Goal: Book appointment/travel/reservation

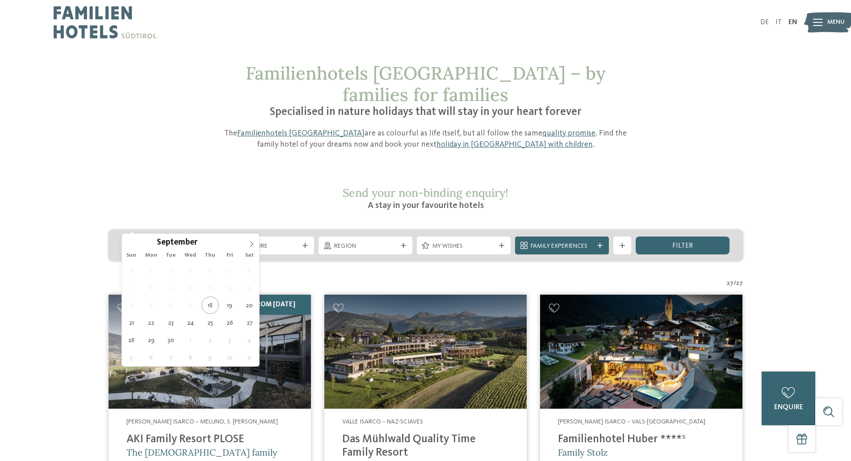
click at [211, 243] on div at bounding box center [206, 245] width 9 height 5
click at [251, 247] on icon at bounding box center [251, 244] width 6 height 6
type div "20.10.2025"
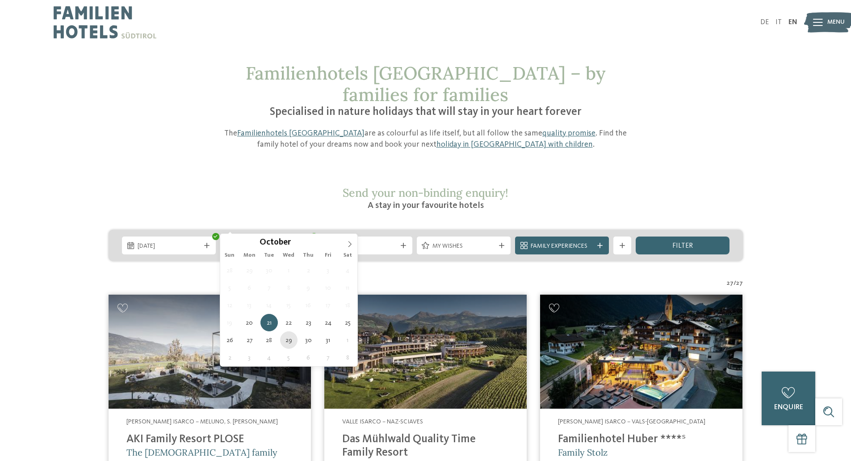
type div "29.10.2025"
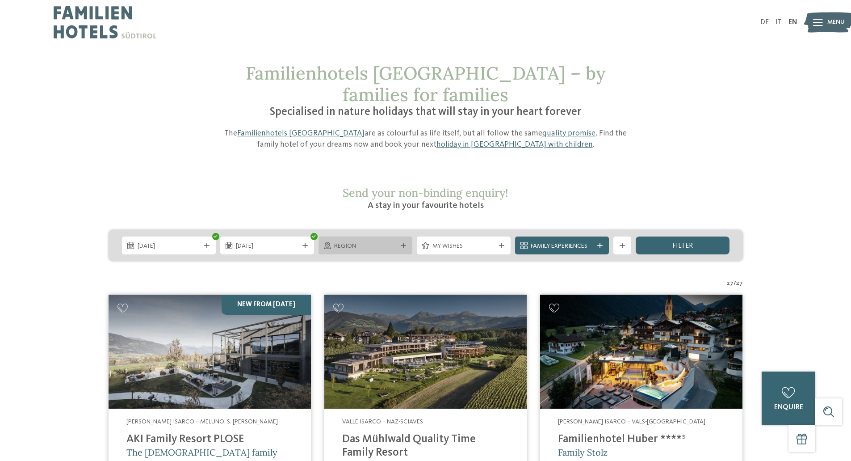
click at [403, 243] on icon at bounding box center [403, 245] width 5 height 5
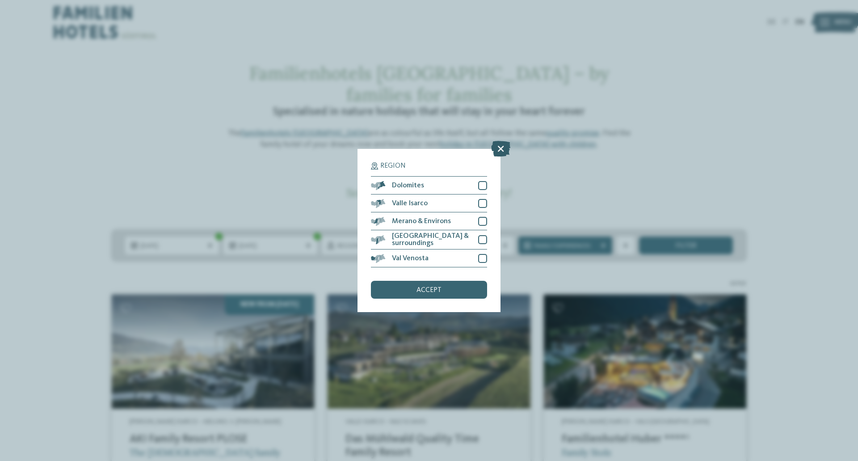
click at [501, 149] on icon at bounding box center [500, 149] width 19 height 16
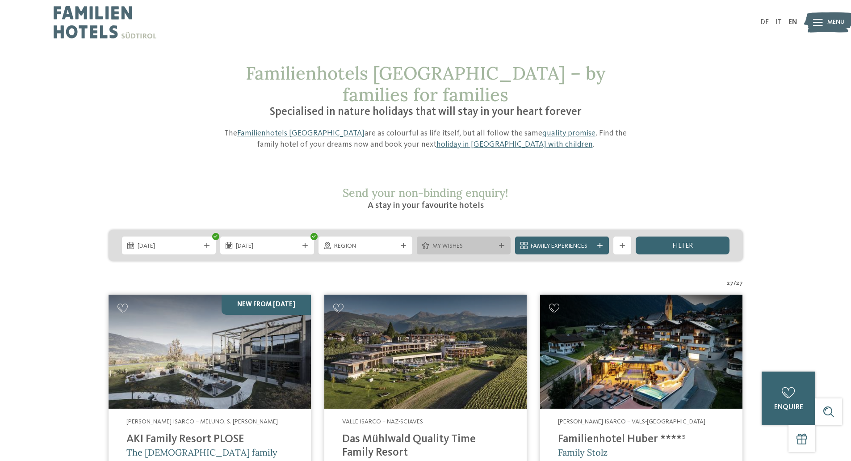
click at [504, 243] on div at bounding box center [501, 245] width 9 height 5
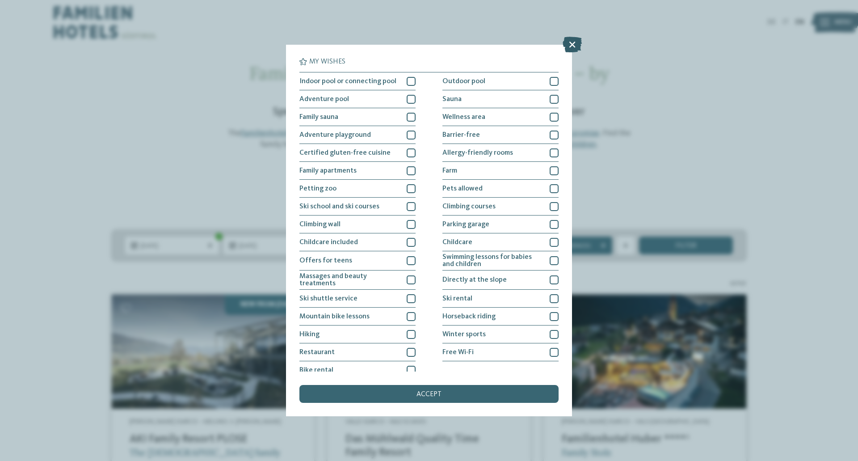
click at [574, 41] on icon at bounding box center [572, 45] width 19 height 16
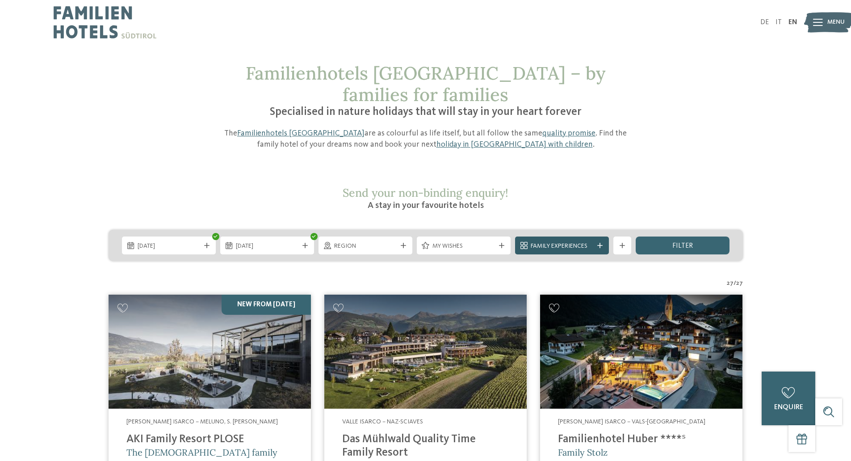
click at [596, 243] on div at bounding box center [600, 245] width 9 height 5
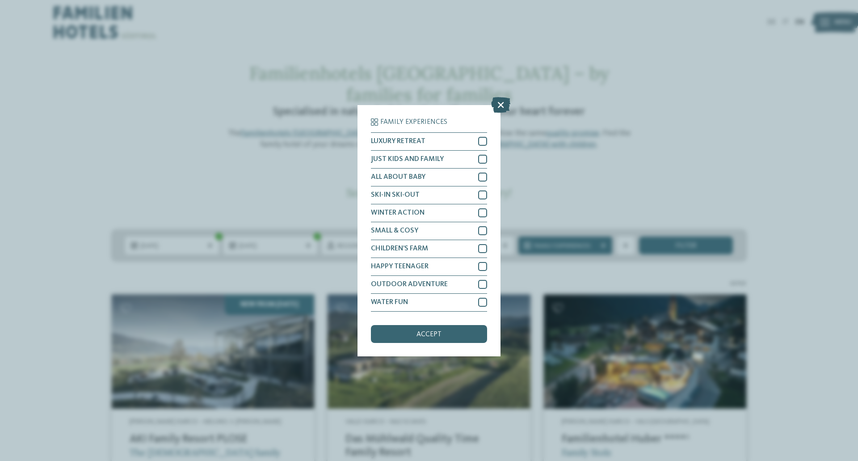
click at [498, 104] on icon at bounding box center [500, 105] width 19 height 16
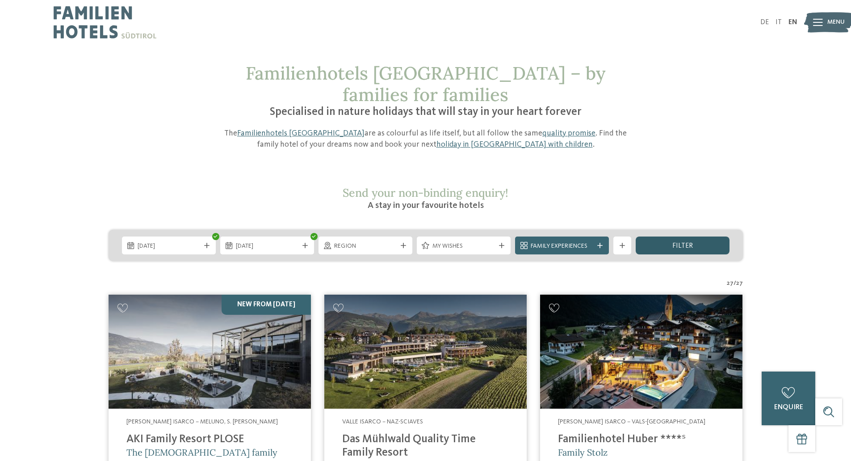
click at [680, 242] on span "filter" at bounding box center [682, 245] width 21 height 7
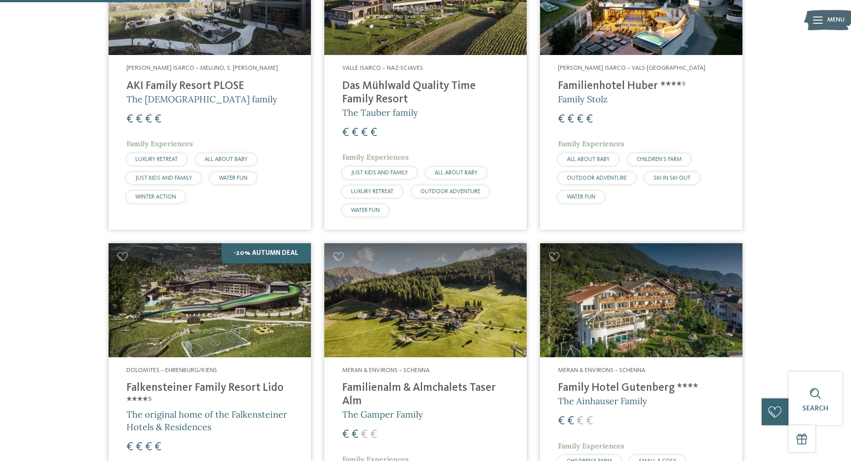
scroll to position [540, 0]
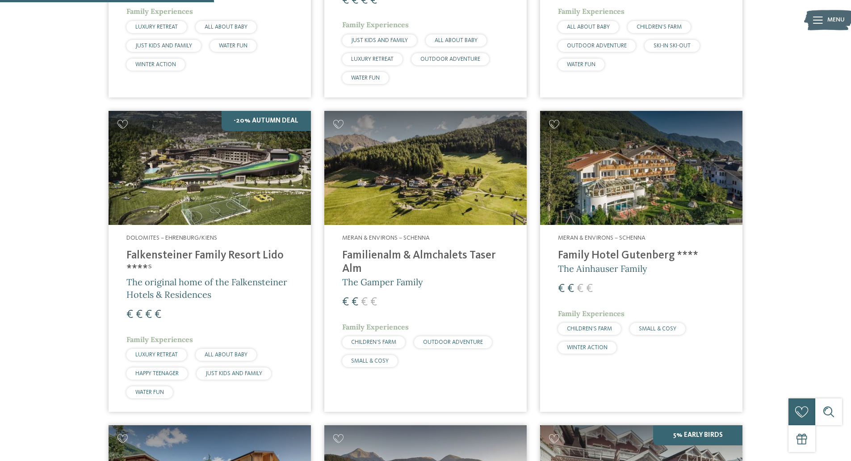
click at [210, 175] on img at bounding box center [210, 168] width 202 height 114
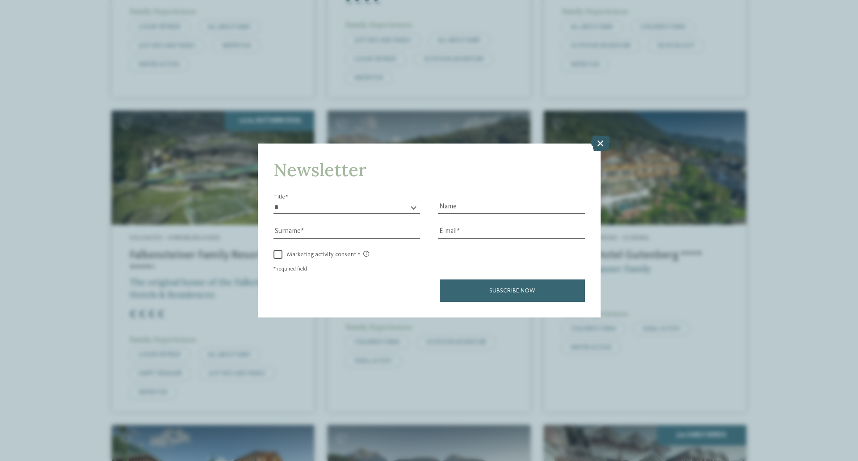
click at [605, 139] on icon at bounding box center [600, 143] width 19 height 16
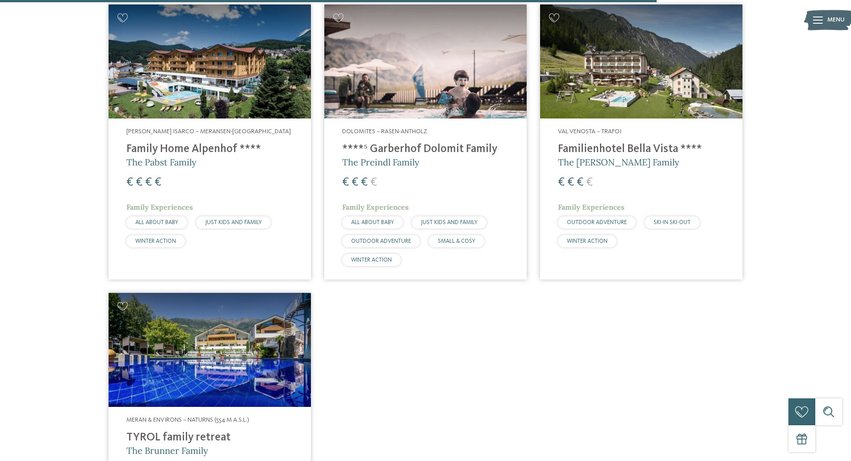
scroll to position [1657, 0]
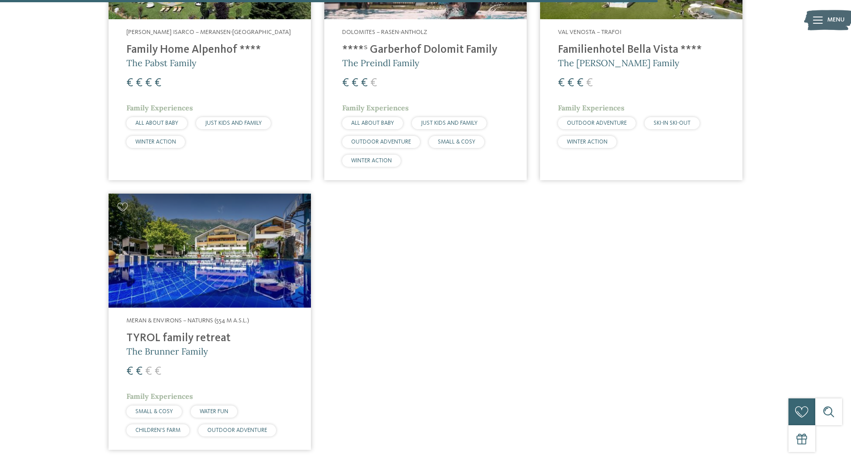
click at [175, 253] on img at bounding box center [210, 250] width 202 height 114
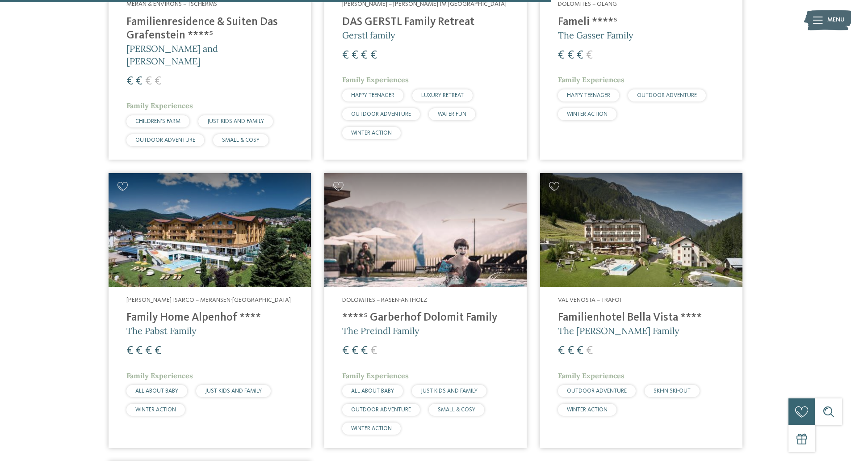
scroll to position [1389, 0]
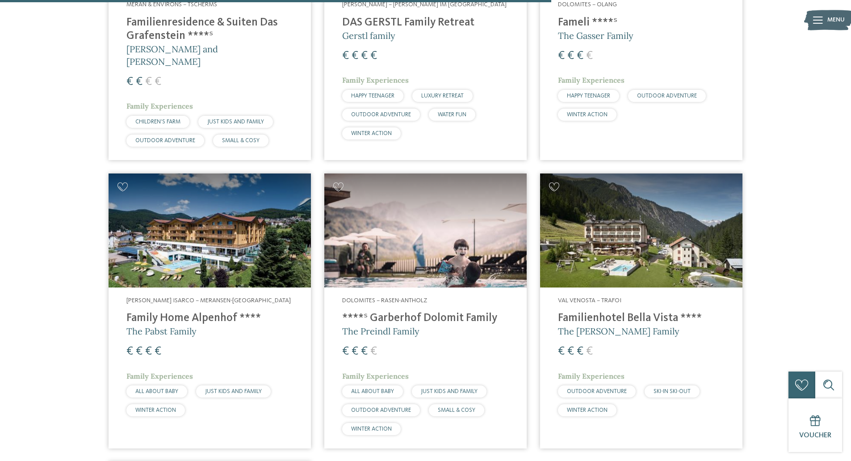
click at [428, 214] on img at bounding box center [425, 230] width 202 height 114
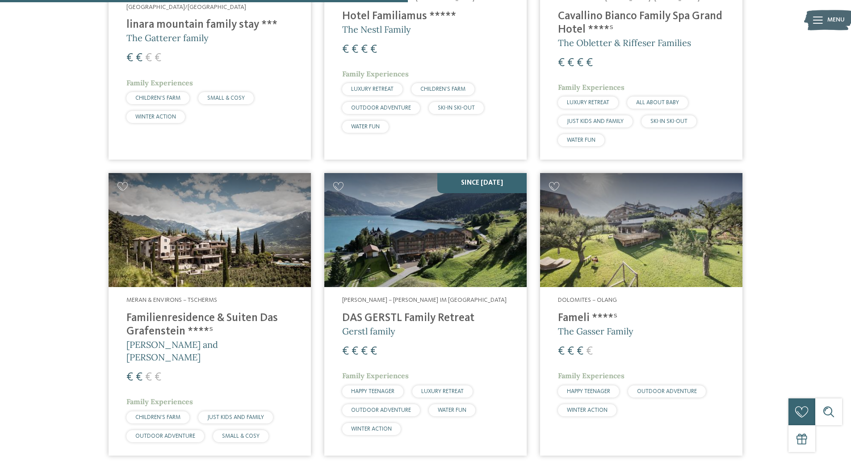
scroll to position [1121, 0]
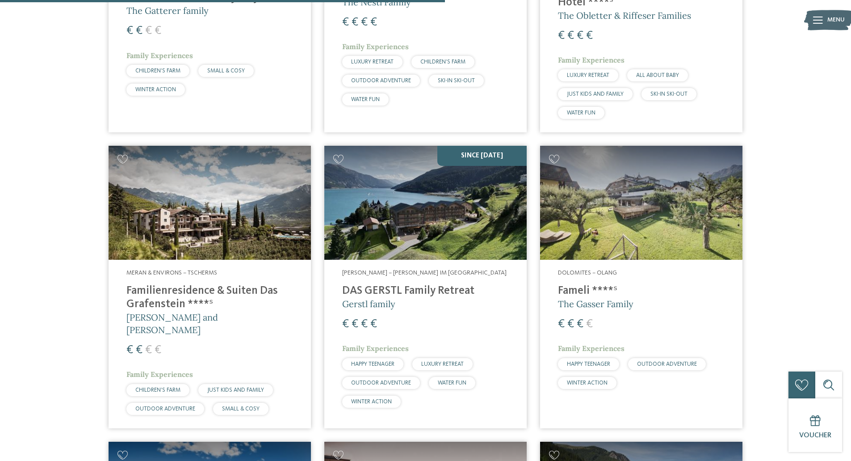
click at [373, 232] on img at bounding box center [425, 203] width 202 height 114
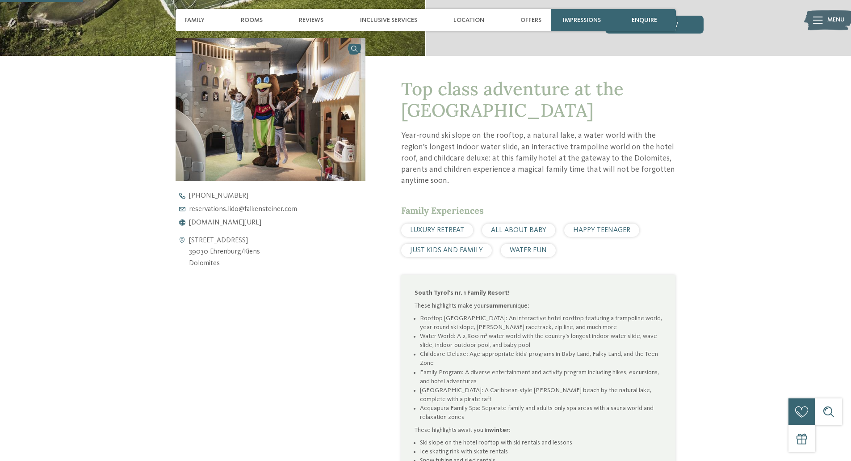
scroll to position [313, 0]
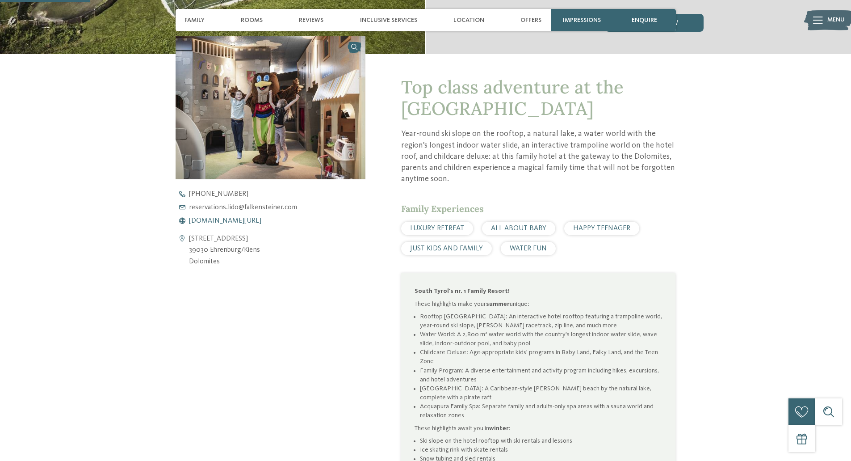
click at [261, 220] on span "www.falkensteiner.com/en/family-resort-lido" at bounding box center [225, 220] width 72 height 7
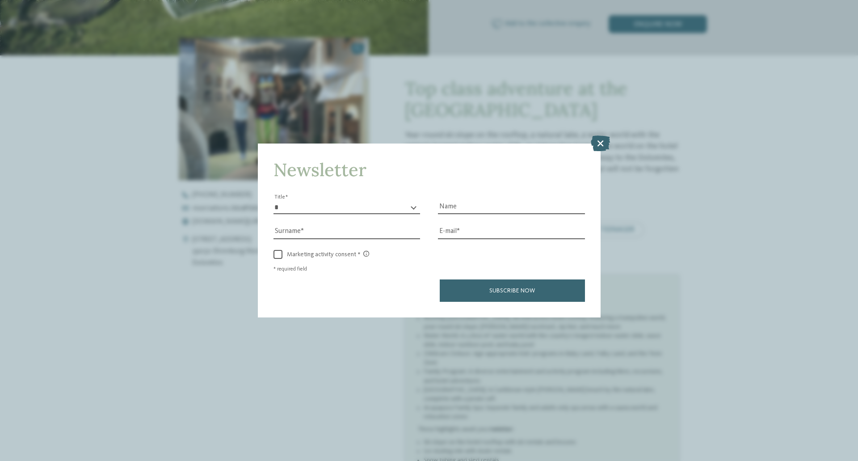
drag, startPoint x: 604, startPoint y: 143, endPoint x: 534, endPoint y: 129, distance: 71.1
click at [602, 143] on icon at bounding box center [600, 143] width 19 height 16
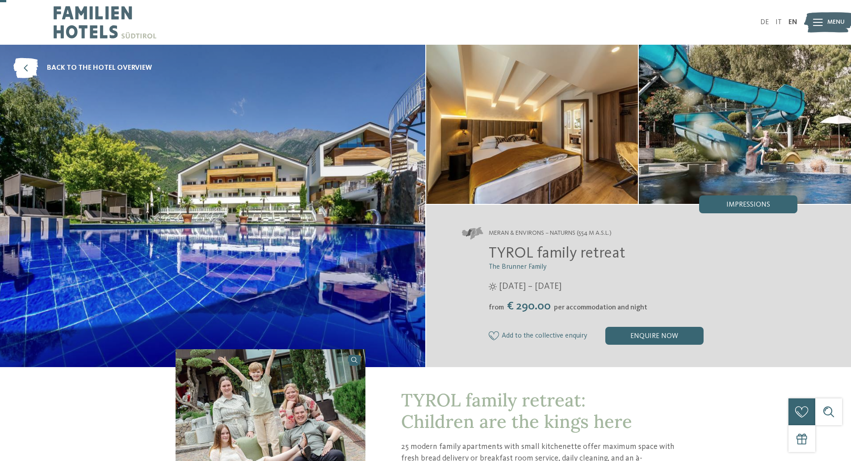
scroll to position [268, 0]
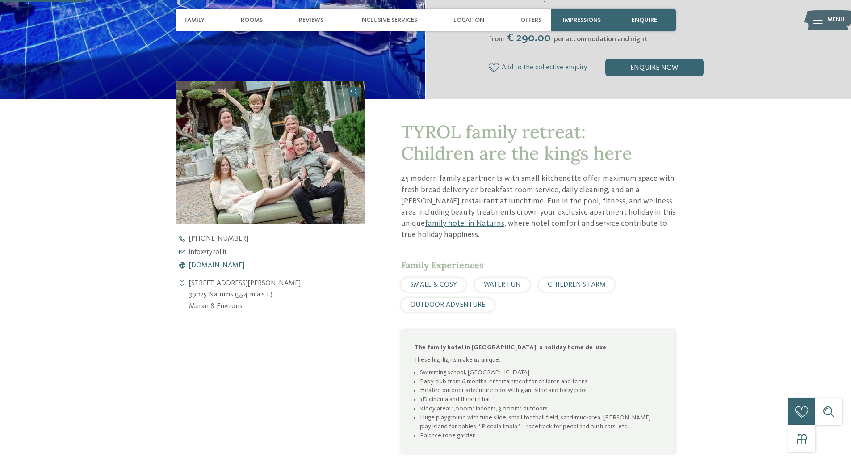
click at [213, 266] on span "www.tyrol.it" at bounding box center [216, 265] width 55 height 7
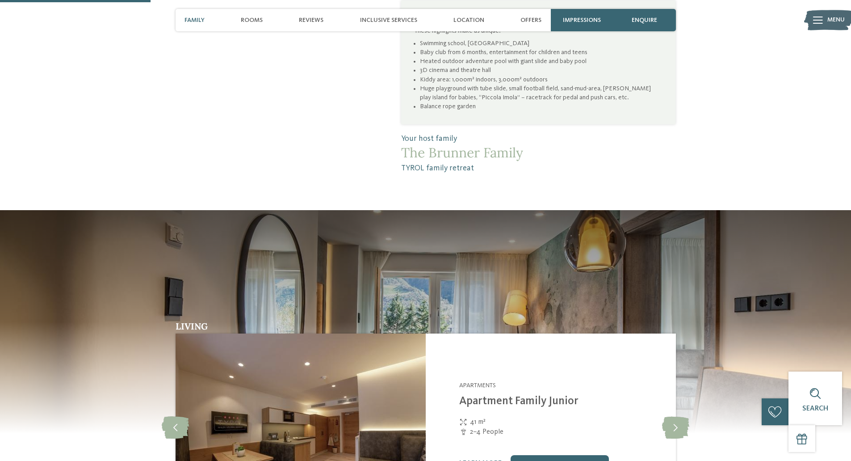
scroll to position [760, 0]
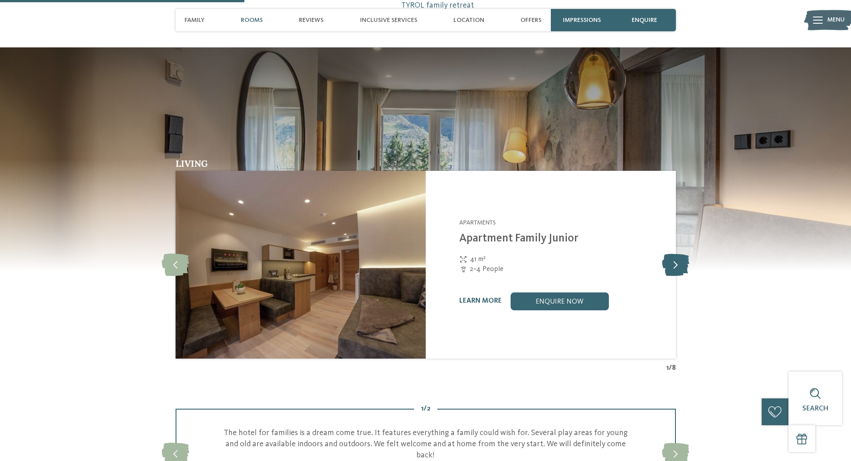
click at [677, 269] on icon at bounding box center [675, 264] width 27 height 22
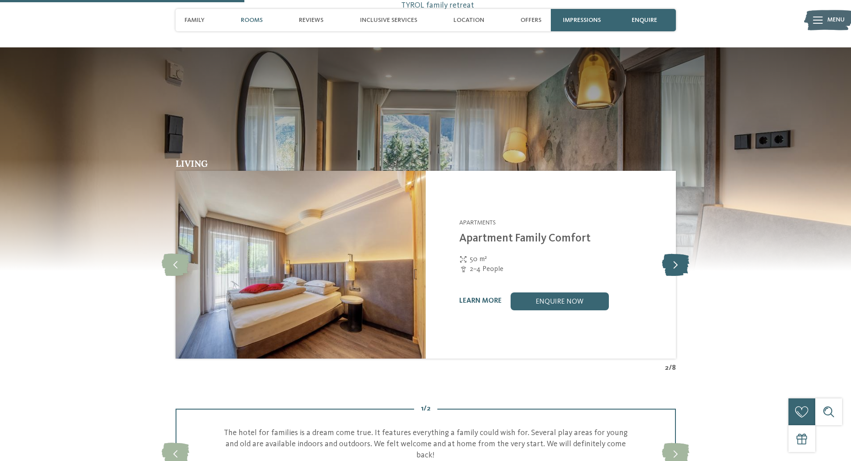
click at [677, 264] on icon at bounding box center [675, 264] width 27 height 22
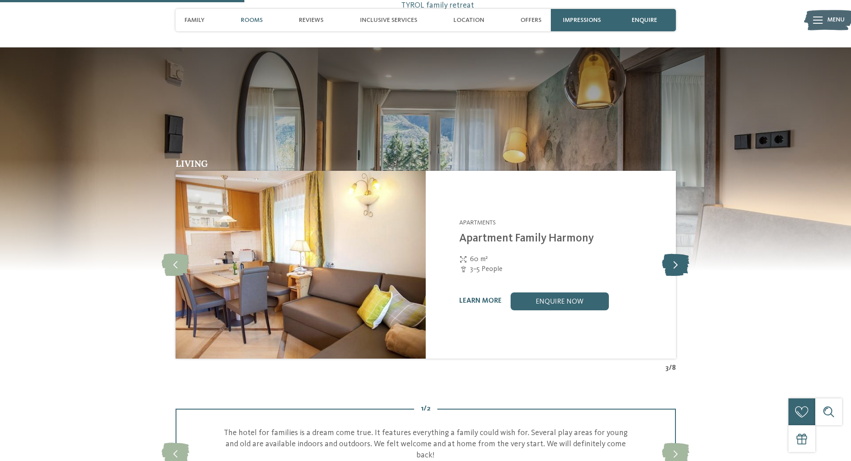
click at [677, 264] on icon at bounding box center [675, 264] width 27 height 22
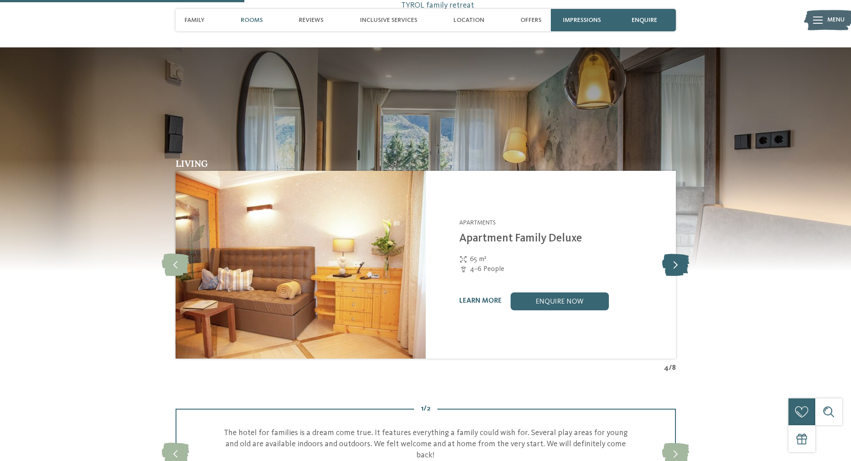
click at [677, 264] on icon at bounding box center [675, 264] width 27 height 22
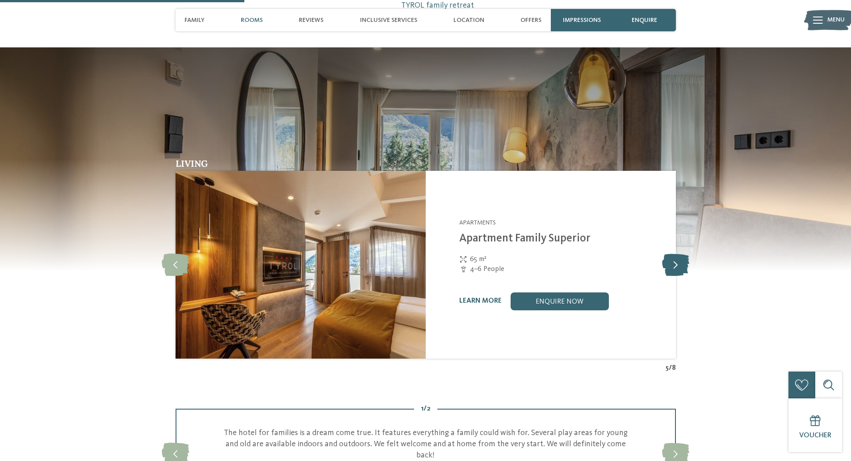
click at [677, 264] on icon at bounding box center [675, 264] width 27 height 22
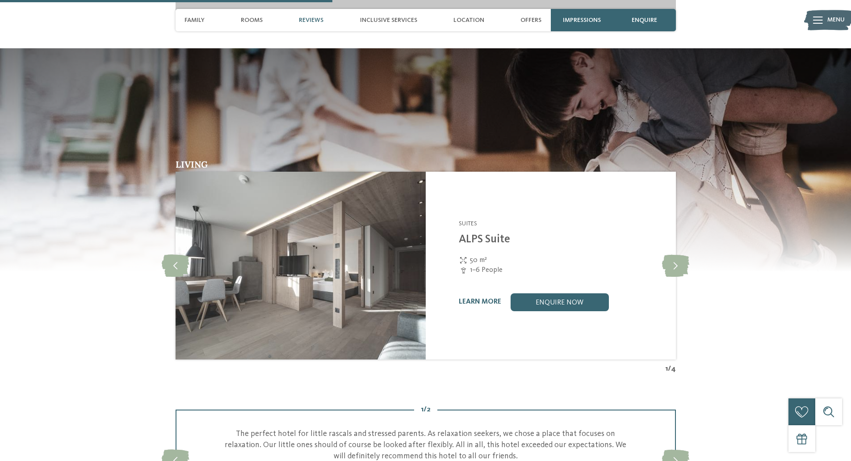
scroll to position [1296, 0]
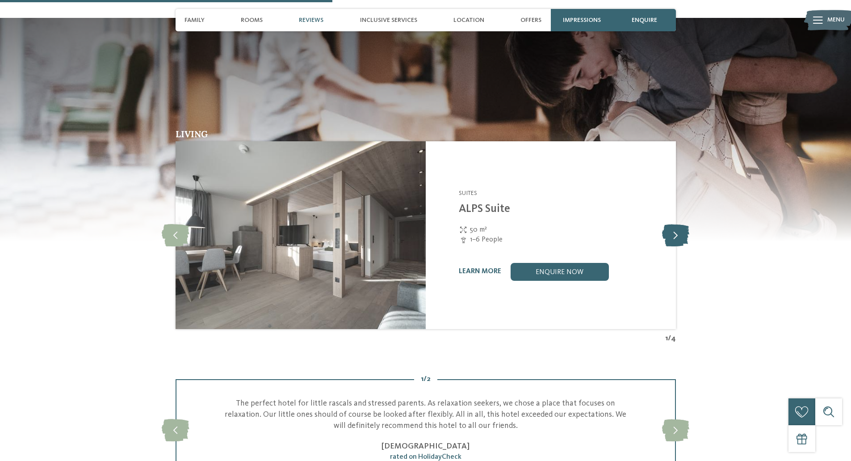
click at [682, 224] on icon at bounding box center [675, 235] width 27 height 22
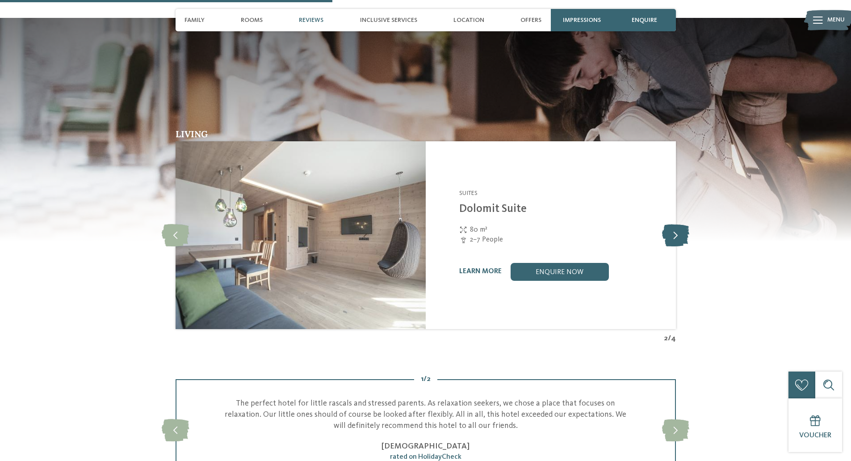
click at [682, 224] on icon at bounding box center [675, 235] width 27 height 22
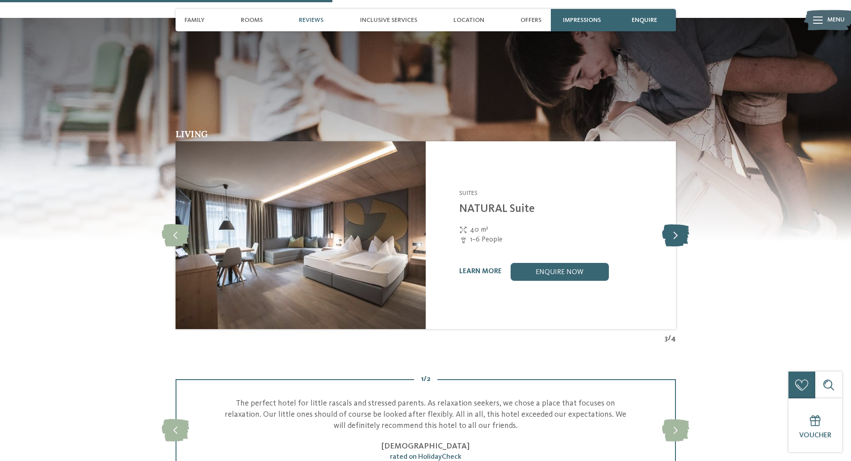
click at [682, 224] on icon at bounding box center [675, 235] width 27 height 22
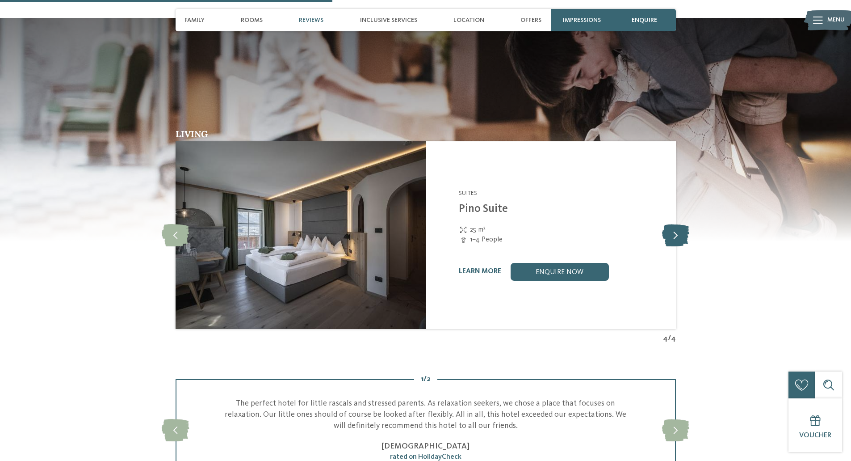
click at [682, 224] on icon at bounding box center [675, 235] width 27 height 22
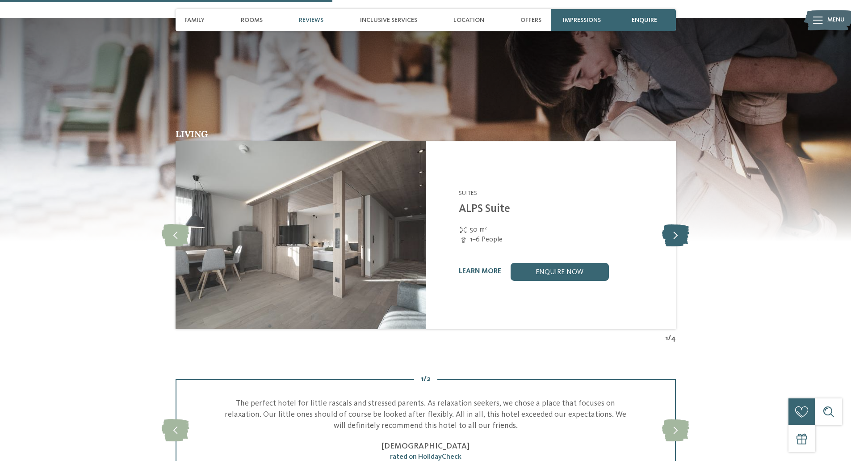
click at [682, 224] on icon at bounding box center [675, 235] width 27 height 22
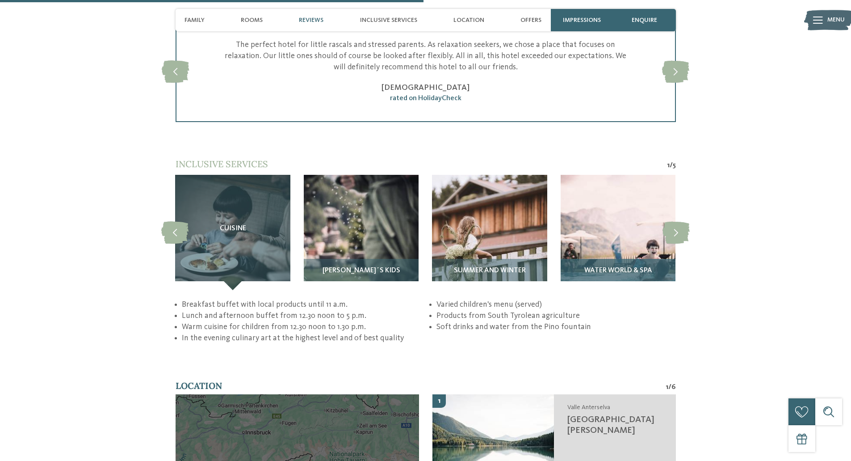
scroll to position [1653, 0]
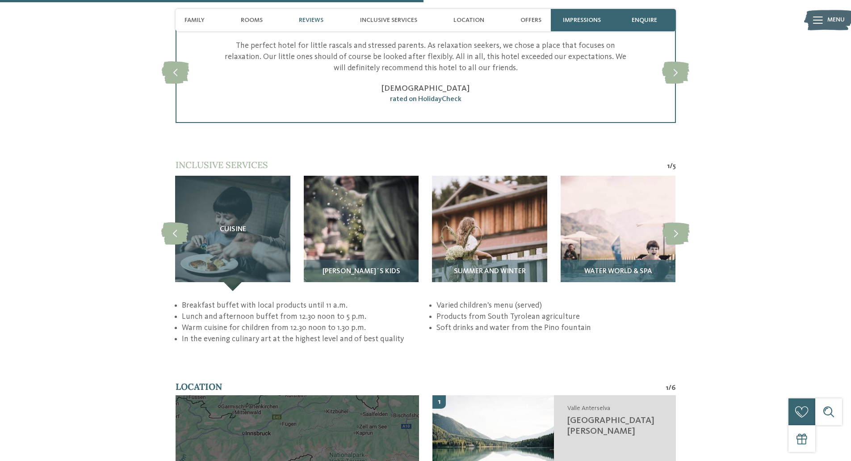
click at [630, 222] on img at bounding box center [618, 233] width 115 height 115
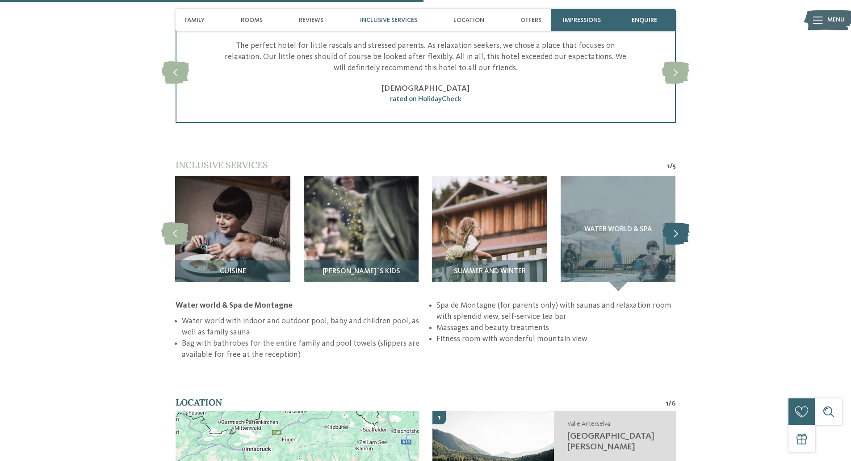
click at [683, 222] on icon at bounding box center [676, 233] width 27 height 22
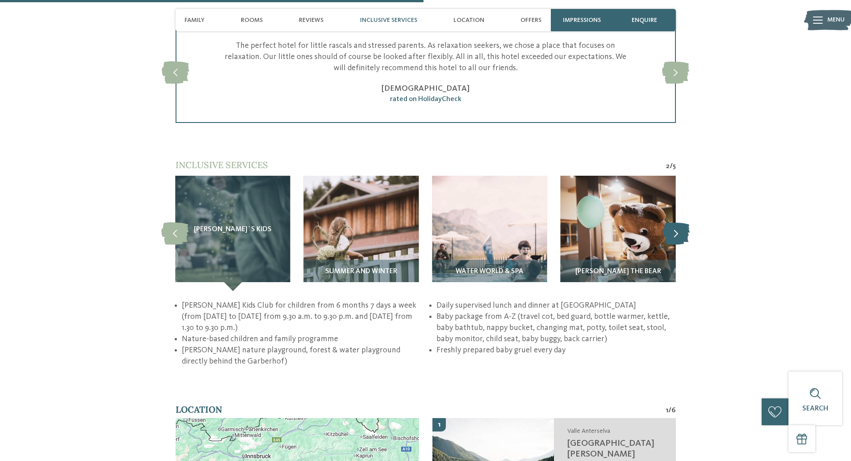
click at [678, 222] on icon at bounding box center [676, 233] width 27 height 22
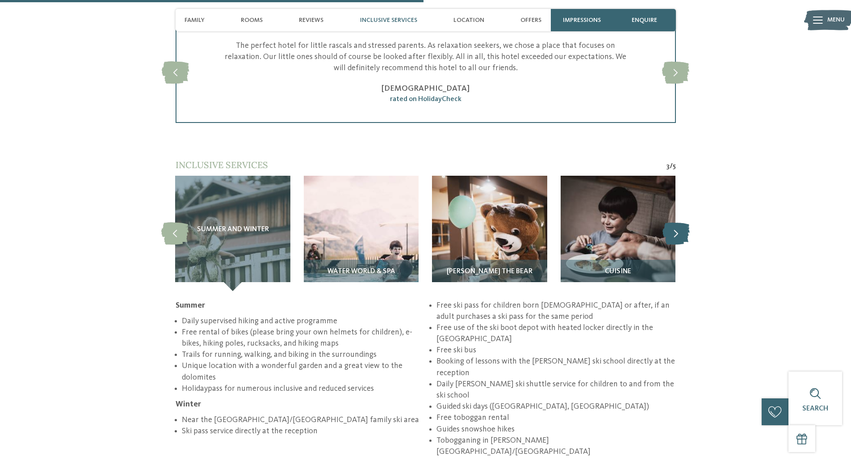
click at [678, 222] on icon at bounding box center [676, 233] width 27 height 22
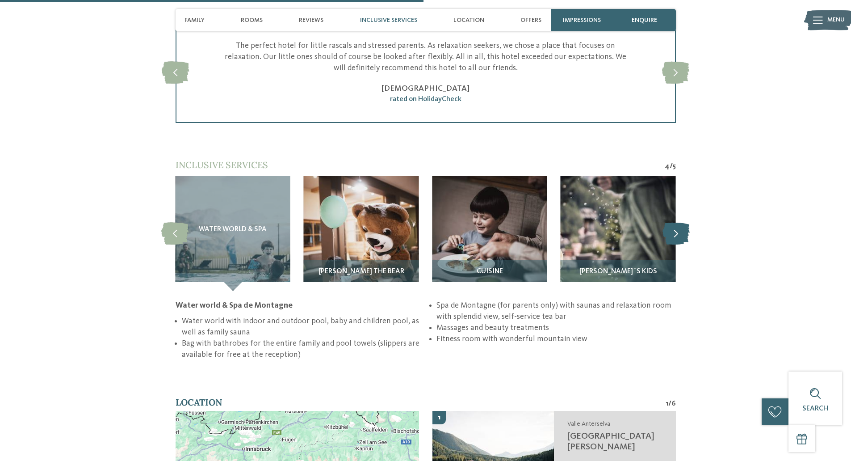
click at [678, 222] on icon at bounding box center [676, 233] width 27 height 22
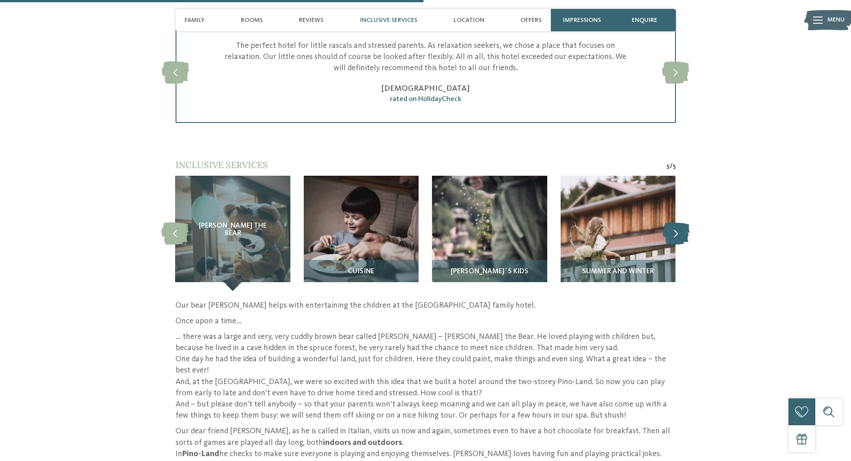
click at [678, 222] on icon at bounding box center [676, 233] width 27 height 22
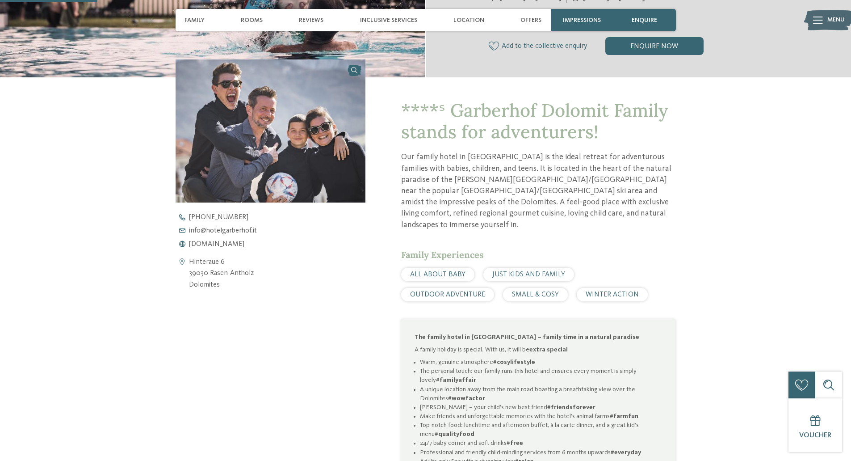
scroll to position [223, 0]
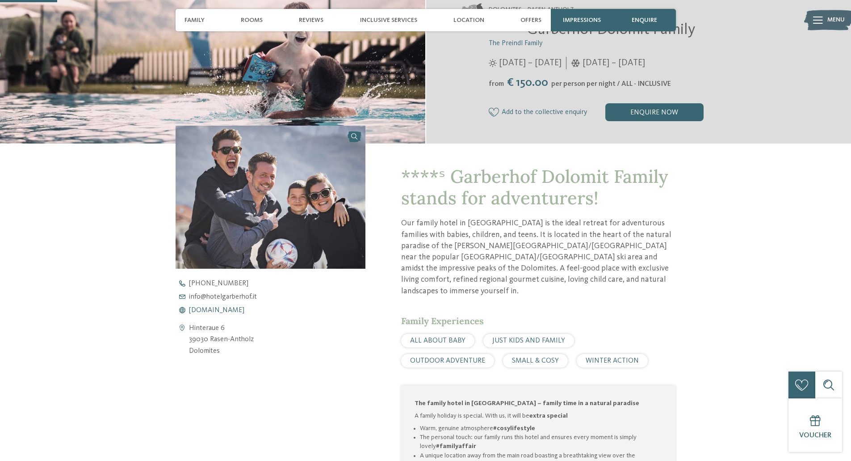
click at [227, 311] on span "www.hotelgarberhof.it" at bounding box center [216, 310] width 55 height 7
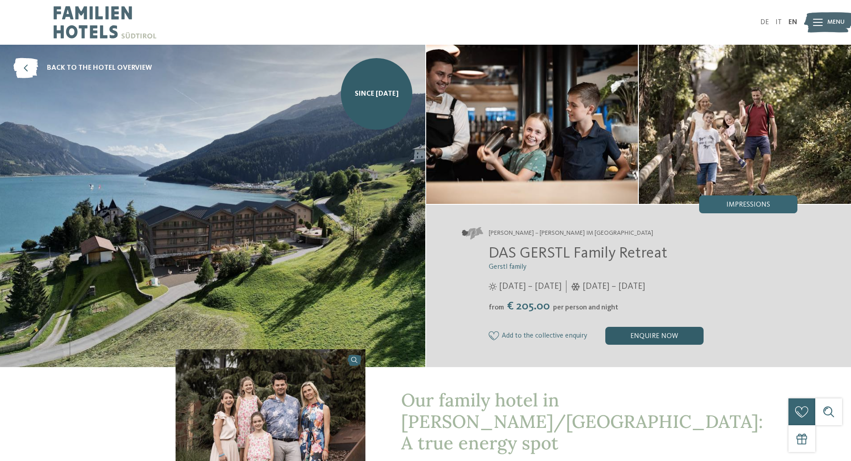
click at [655, 341] on div "enquire now" at bounding box center [654, 336] width 98 height 18
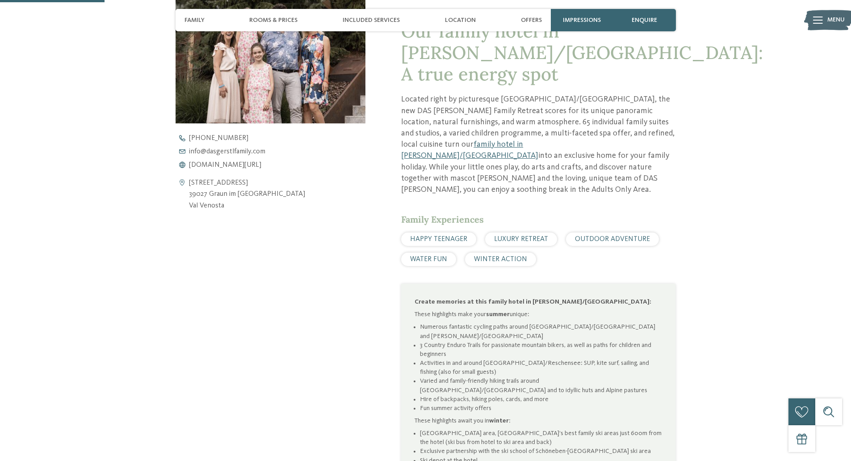
scroll to position [355, 0]
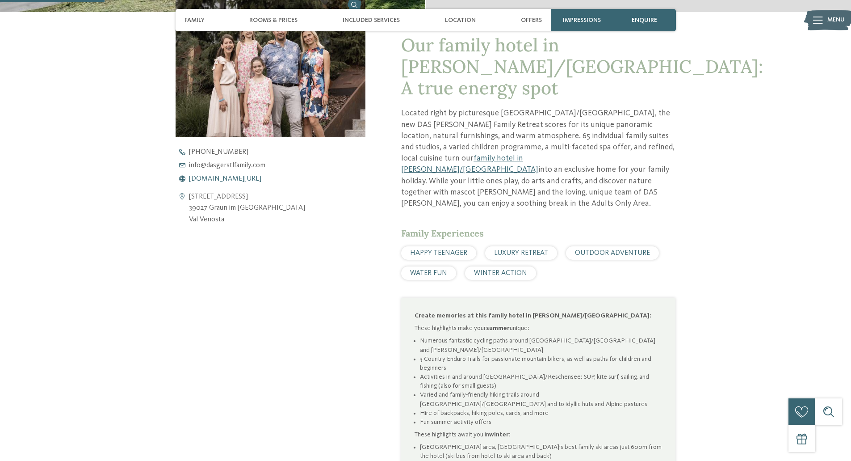
click at [224, 177] on span "[DOMAIN_NAME][URL]" at bounding box center [225, 178] width 72 height 7
